Goal: Check status: Check status

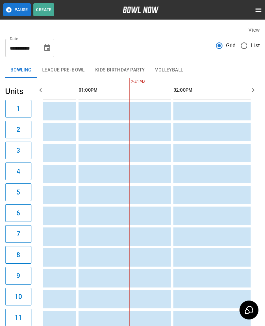
click at [44, 48] on icon "Choose date, selected date is Sep 1, 2025" at bounding box center [47, 48] width 8 height 8
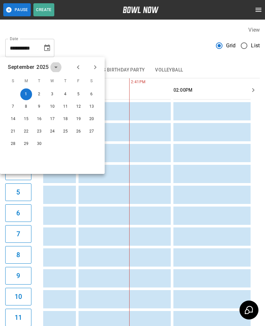
click at [54, 65] on icon "calendar view is open, switch to year view" at bounding box center [56, 67] width 8 height 8
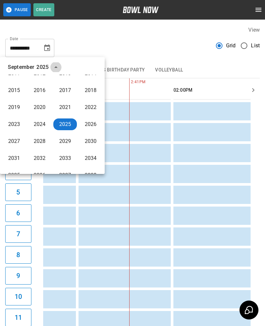
click at [54, 63] on button "year view is open, switch to calendar view" at bounding box center [55, 67] width 11 height 11
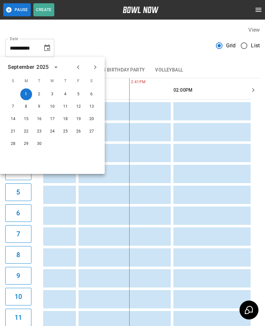
click at [73, 69] on button "Previous month" at bounding box center [78, 67] width 11 height 11
click at [36, 140] on button "26" at bounding box center [39, 144] width 12 height 12
type input "**********"
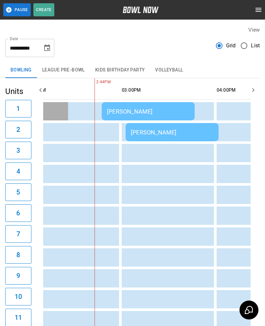
click at [119, 109] on div "[PERSON_NAME]" at bounding box center [148, 111] width 82 height 7
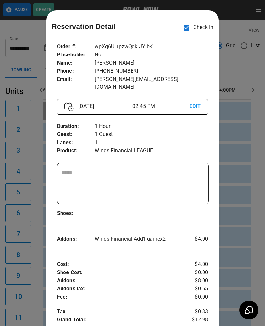
click at [243, 165] on div at bounding box center [132, 163] width 265 height 326
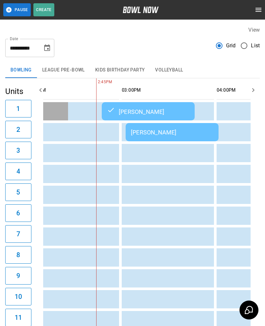
click at [152, 136] on div "[PERSON_NAME]" at bounding box center [172, 132] width 82 height 7
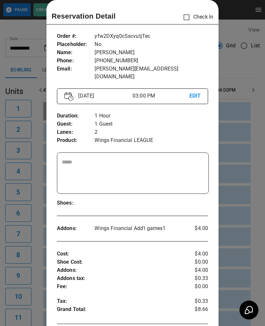
click at [37, 306] on div at bounding box center [132, 163] width 265 height 326
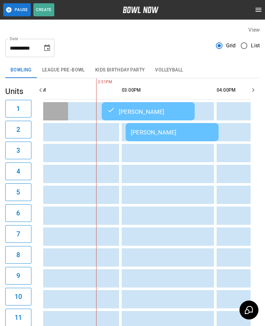
click at [136, 132] on div "[PERSON_NAME]" at bounding box center [172, 132] width 82 height 7
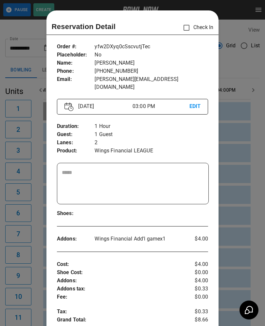
scroll to position [10, 0]
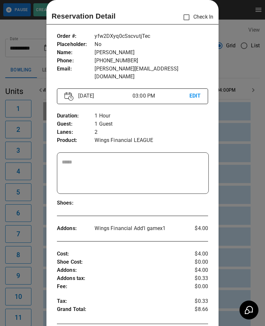
click at [33, 298] on div at bounding box center [132, 163] width 265 height 326
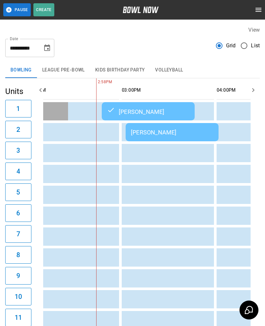
click at [156, 126] on td "[PERSON_NAME]" at bounding box center [171, 132] width 93 height 18
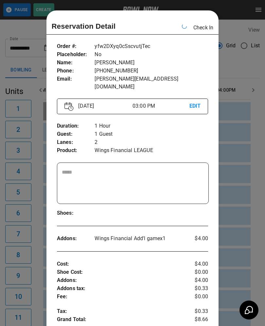
scroll to position [0, 568]
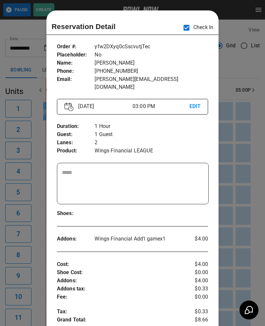
click at [27, 159] on div at bounding box center [132, 163] width 265 height 326
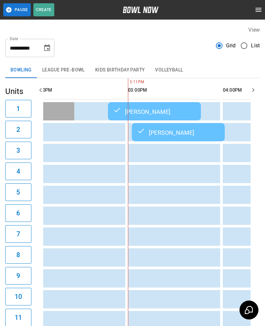
scroll to position [0, 366]
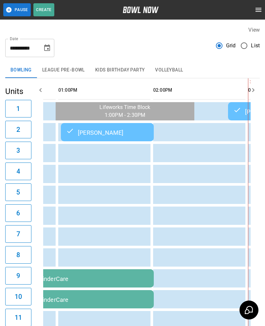
click at [193, 192] on td "sticky table" at bounding box center [190, 195] width 21 height 18
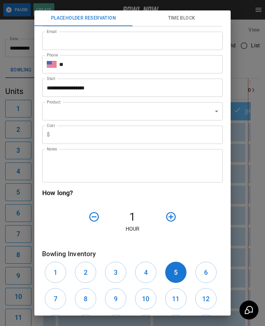
scroll to position [24, 0]
click at [21, 252] on div "**********" at bounding box center [132, 163] width 265 height 326
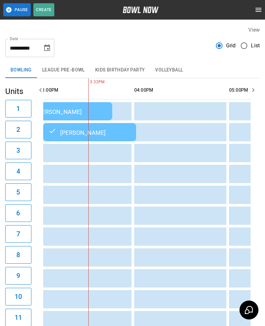
scroll to position [0, 544]
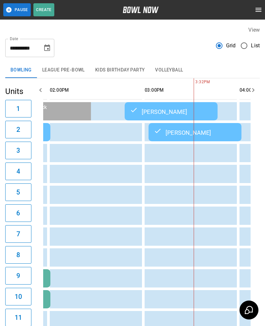
click at [176, 211] on td "sticky table" at bounding box center [182, 216] width 21 height 18
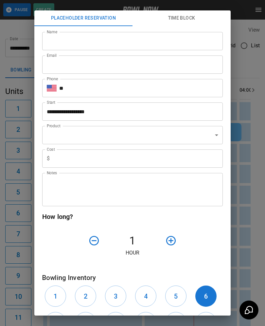
click at [18, 222] on div "**********" at bounding box center [132, 163] width 265 height 326
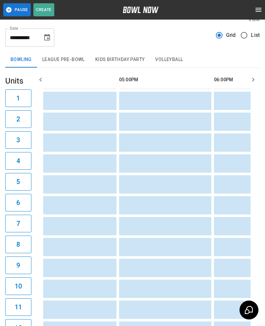
scroll to position [0, 709]
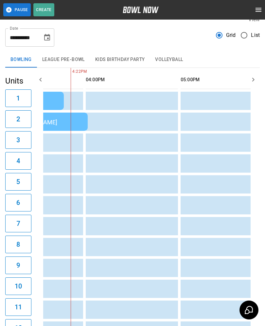
click at [82, 173] on td "sticky table" at bounding box center [76, 163] width 21 height 18
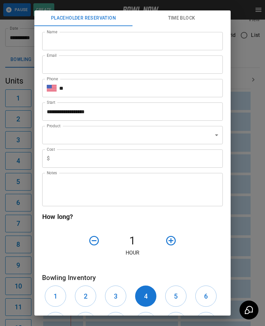
click at [19, 205] on div "**********" at bounding box center [132, 163] width 265 height 326
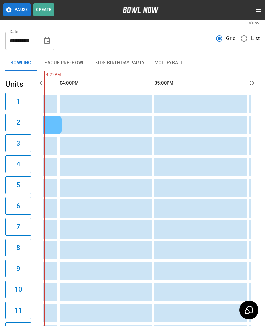
scroll to position [0, 598]
